Goal: Information Seeking & Learning: Learn about a topic

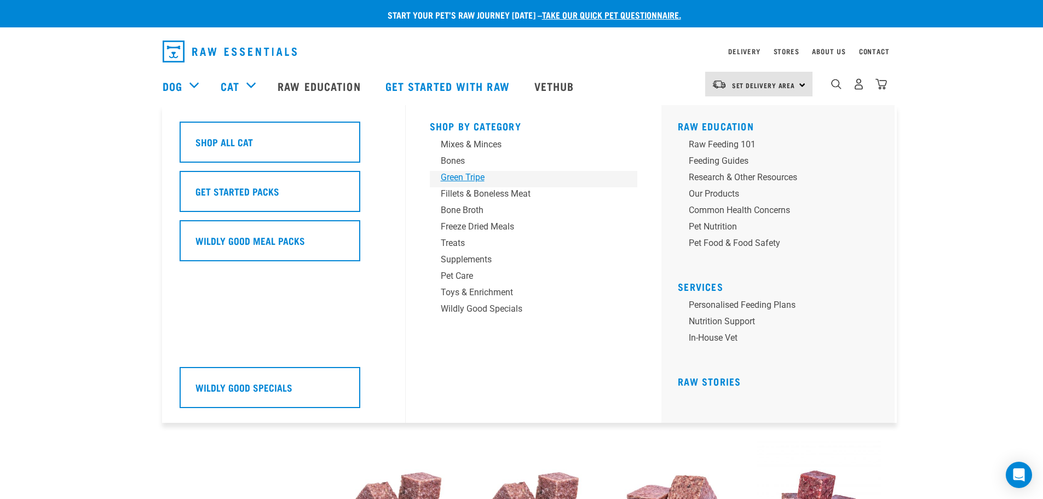
click at [478, 175] on div "Green Tripe" at bounding box center [526, 177] width 171 height 13
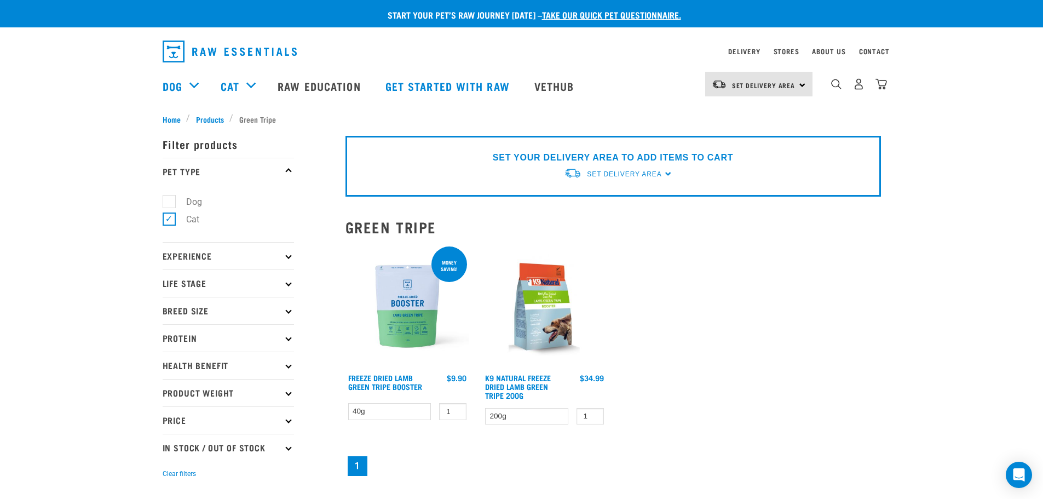
click at [414, 266] on img at bounding box center [408, 306] width 124 height 124
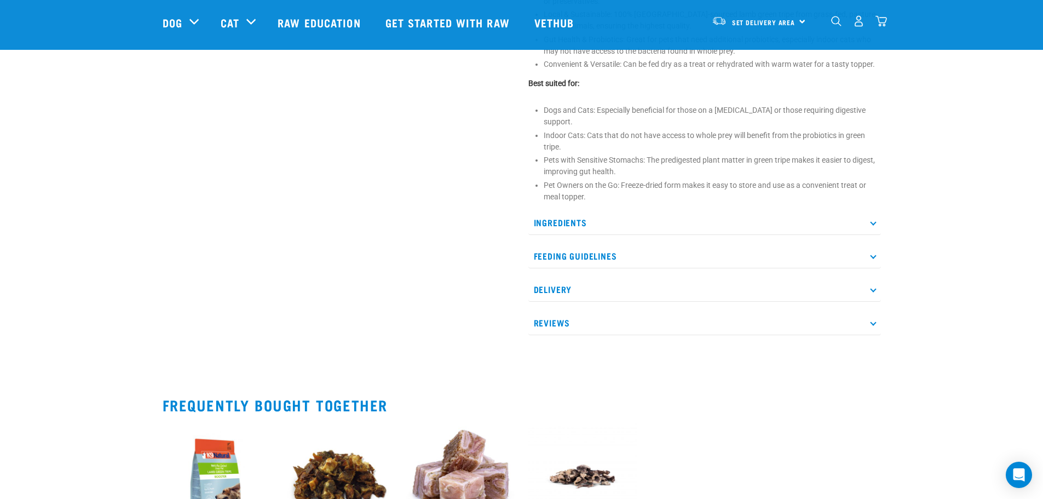
scroll to position [548, 0]
click at [618, 314] on p "Reviews" at bounding box center [705, 321] width 353 height 25
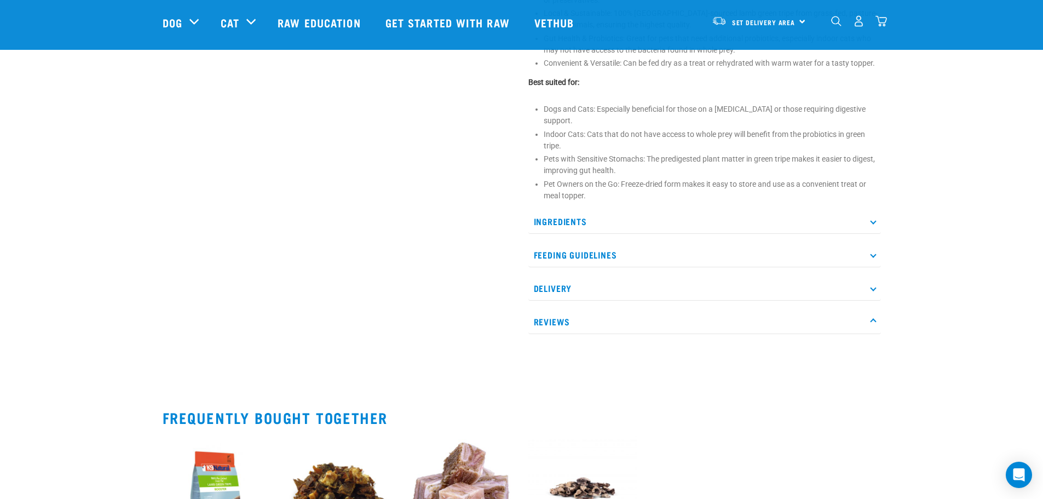
click at [860, 309] on p "Reviews" at bounding box center [705, 321] width 353 height 25
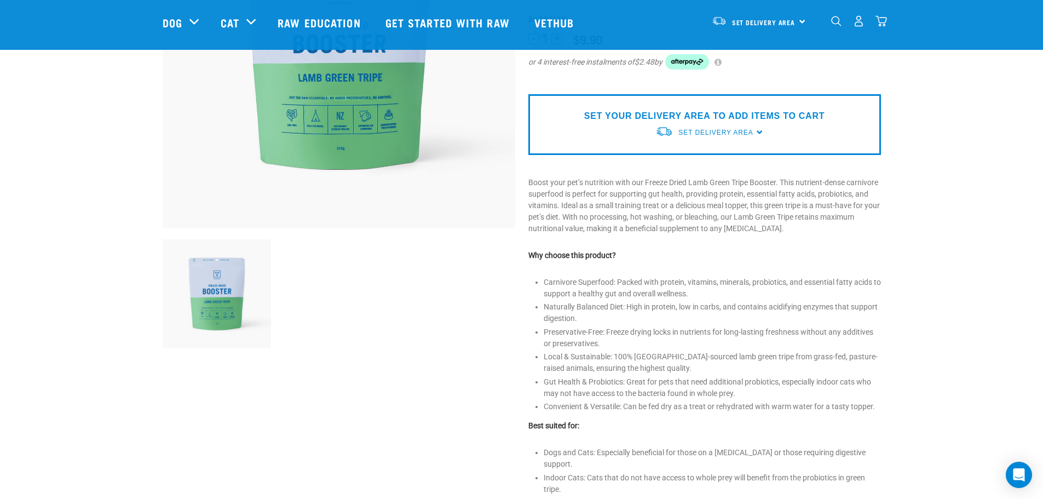
scroll to position [219, 0]
